Goal: Information Seeking & Learning: Learn about a topic

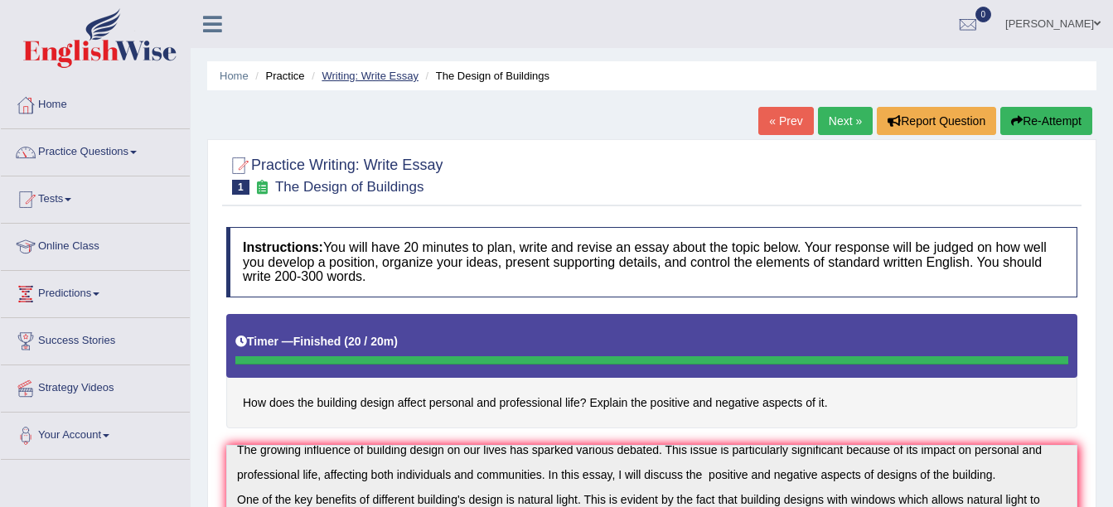
click at [351, 74] on link "Writing: Write Essay" at bounding box center [369, 76] width 97 height 12
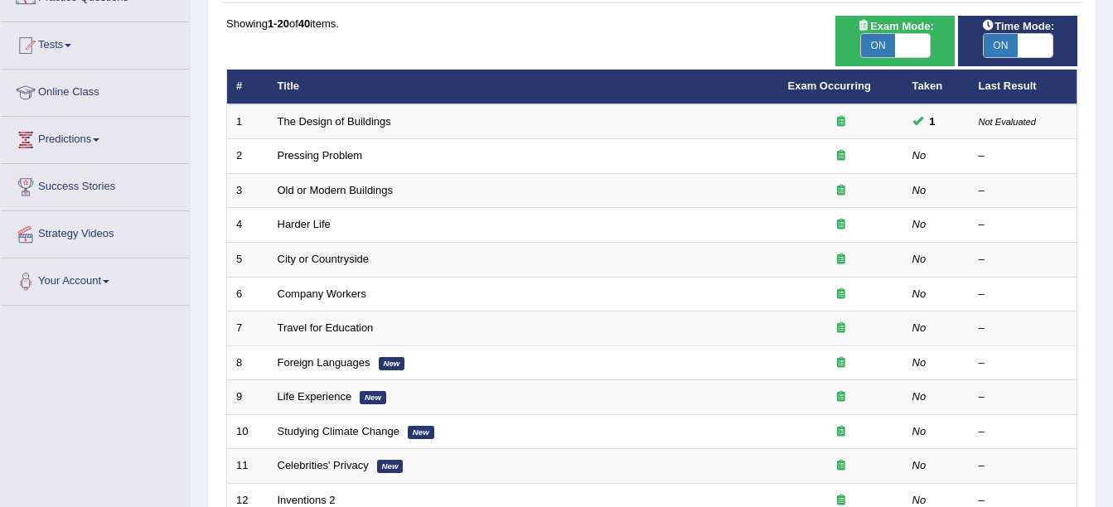
scroll to position [590, 0]
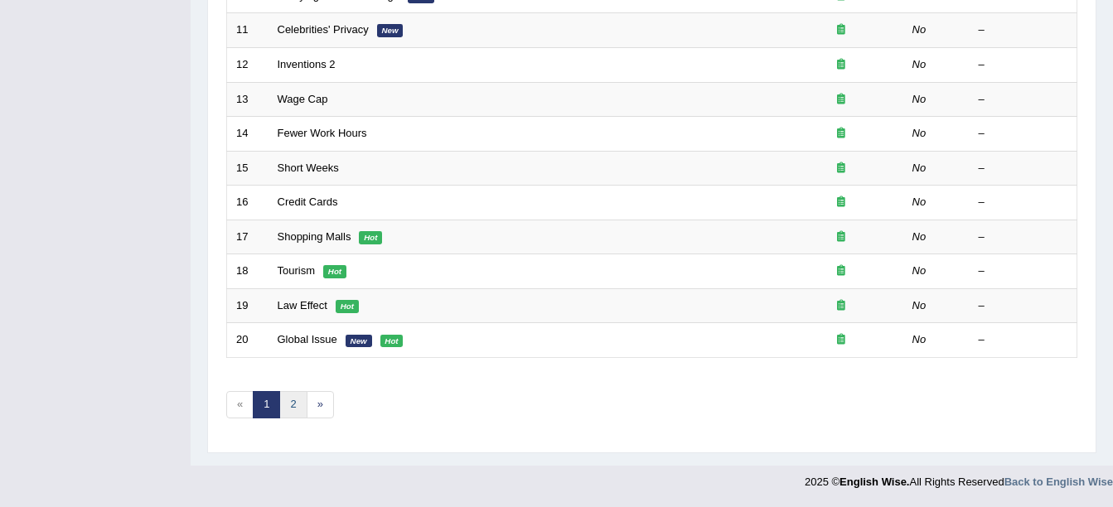
click at [291, 403] on link "2" at bounding box center [292, 404] width 27 height 27
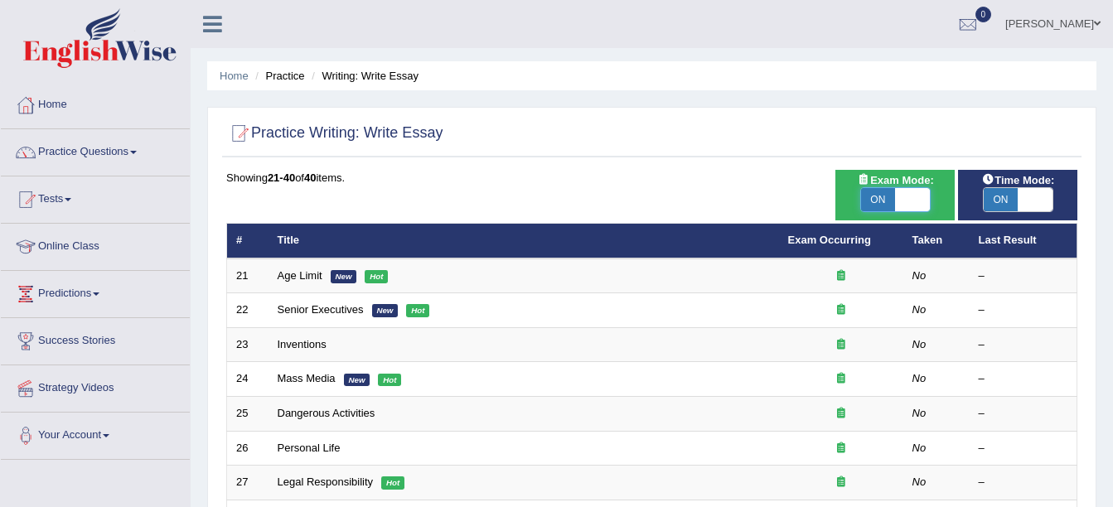
click at [913, 196] on span at bounding box center [912, 199] width 35 height 23
checkbox input "false"
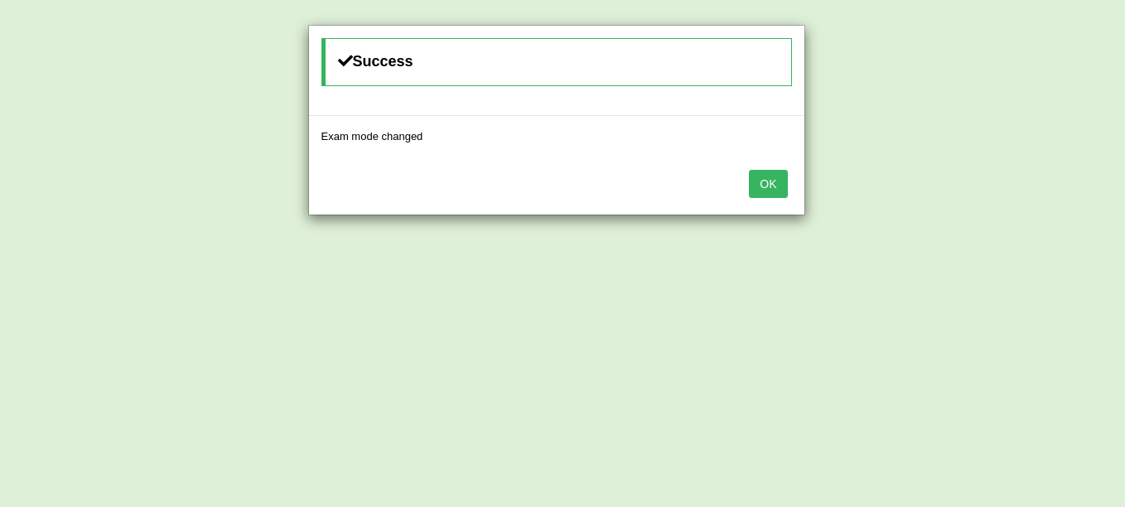
click at [766, 181] on button "OK" at bounding box center [768, 184] width 38 height 28
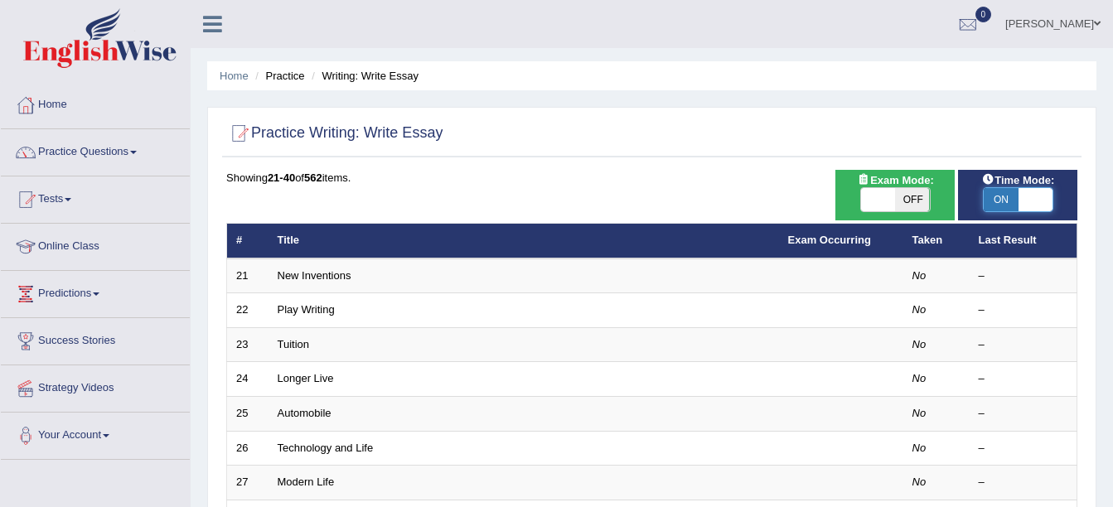
click at [1019, 191] on span at bounding box center [1034, 199] width 35 height 23
checkbox input "false"
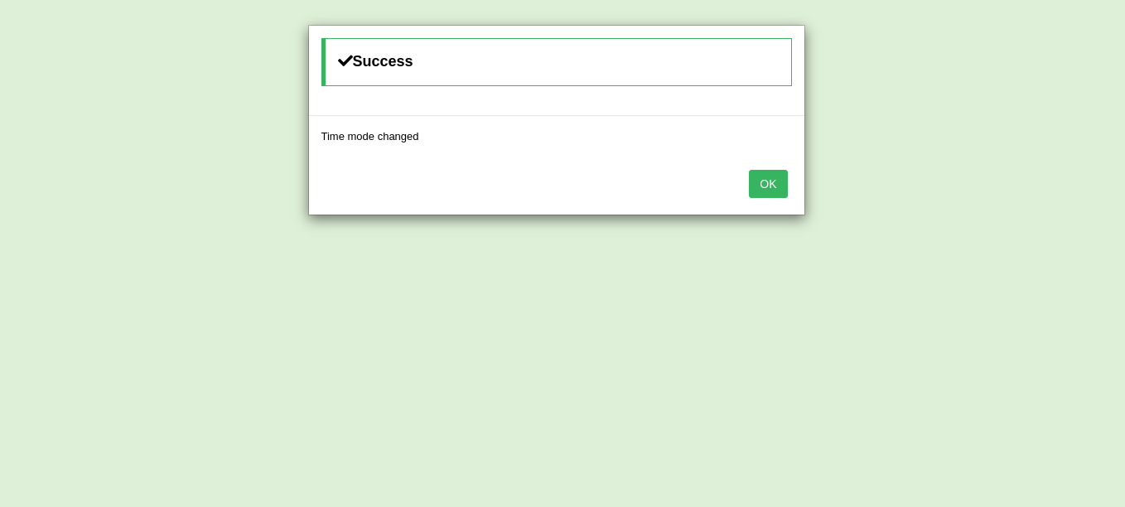
click at [765, 188] on button "OK" at bounding box center [768, 184] width 38 height 28
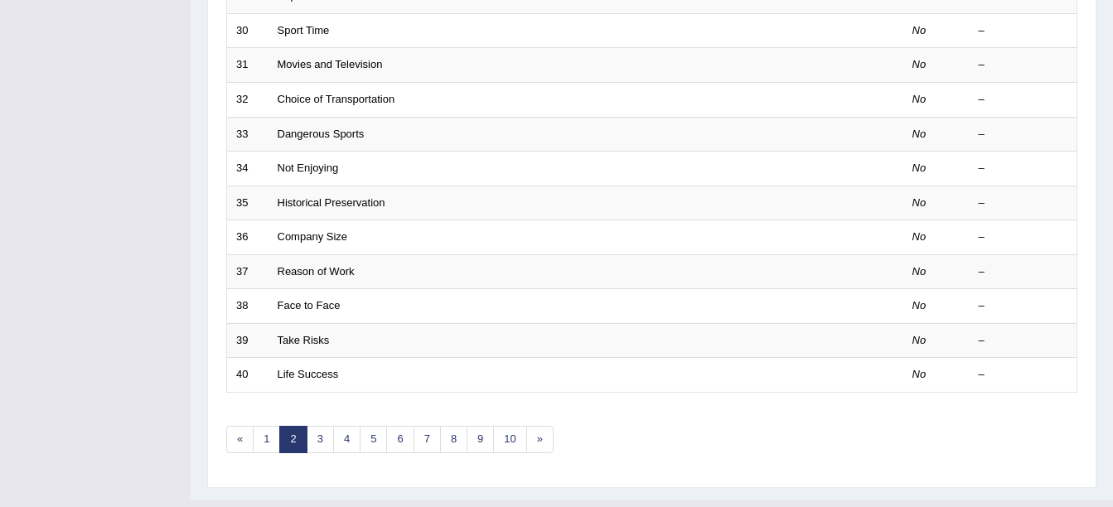
scroll to position [590, 0]
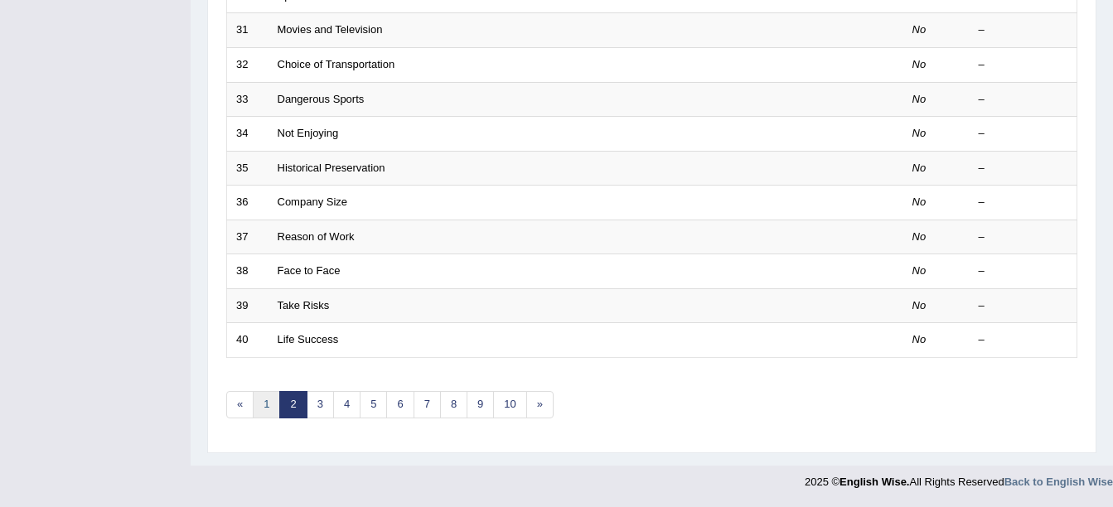
click at [272, 403] on link "1" at bounding box center [266, 404] width 27 height 27
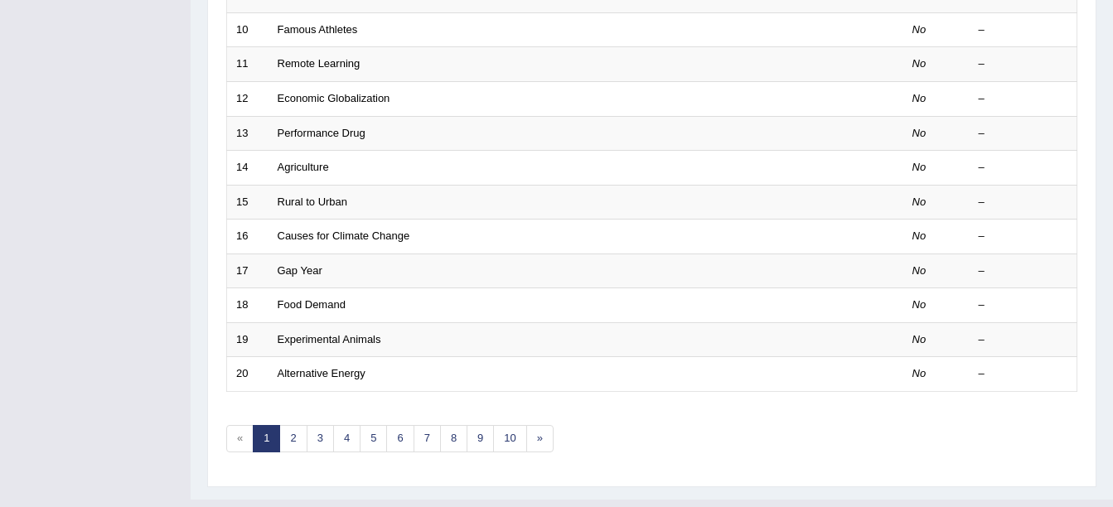
scroll to position [590, 0]
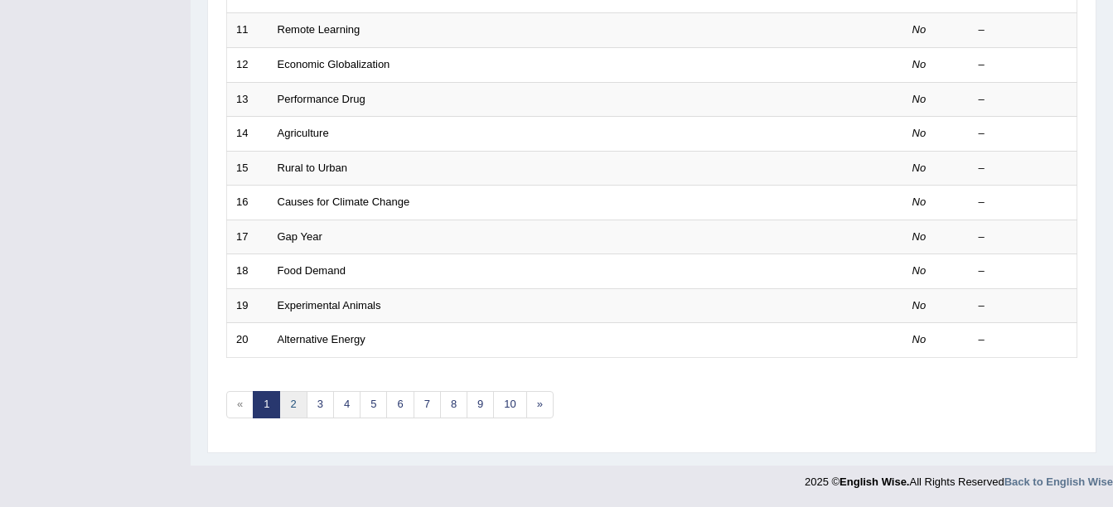
click at [291, 400] on link "2" at bounding box center [292, 404] width 27 height 27
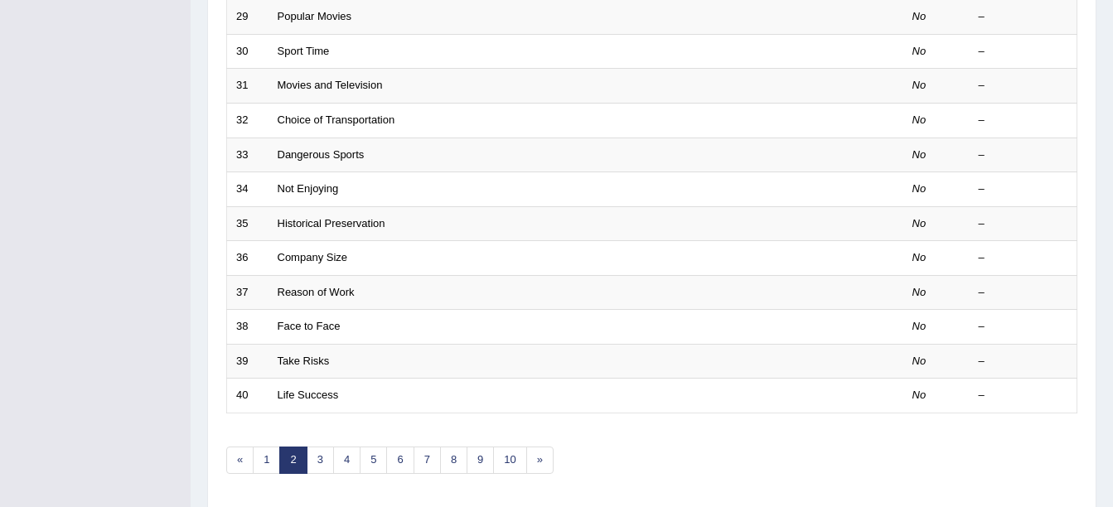
scroll to position [590, 0]
